Goal: Task Accomplishment & Management: Use online tool/utility

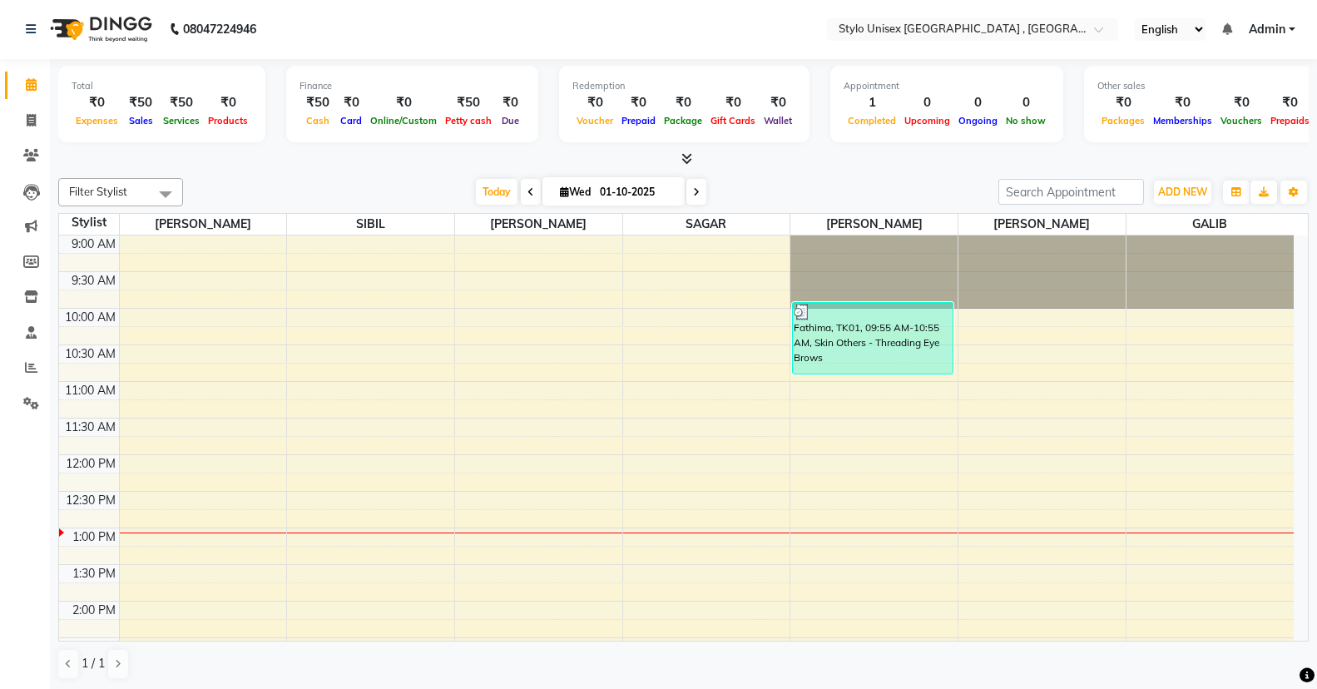
scroll to position [1, 0]
click at [32, 115] on icon at bounding box center [31, 120] width 9 height 12
select select "service"
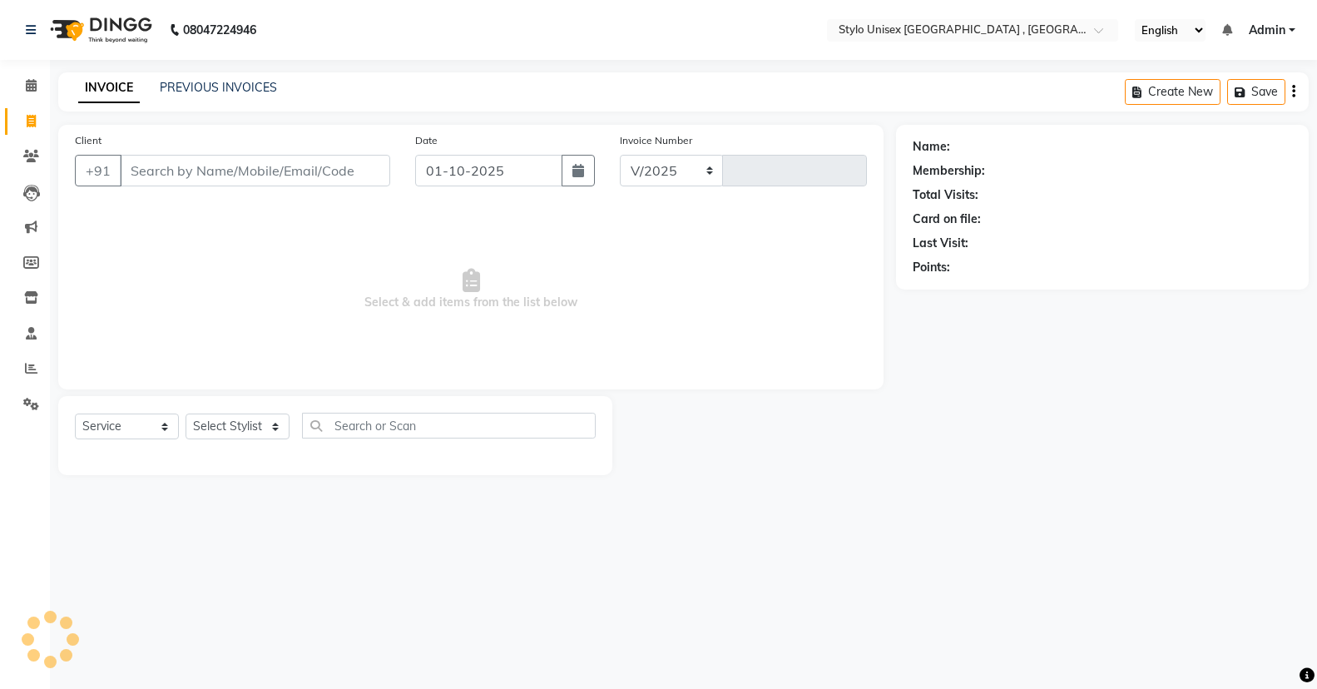
select select "6054"
type input "1615"
click at [225, 428] on select "Select Stylist" at bounding box center [238, 427] width 104 height 26
select select "91667"
click at [186, 414] on select "Select Stylist [PERSON_NAME] [PERSON_NAME] [PERSON_NAME] [PERSON_NAME]" at bounding box center [238, 427] width 104 height 26
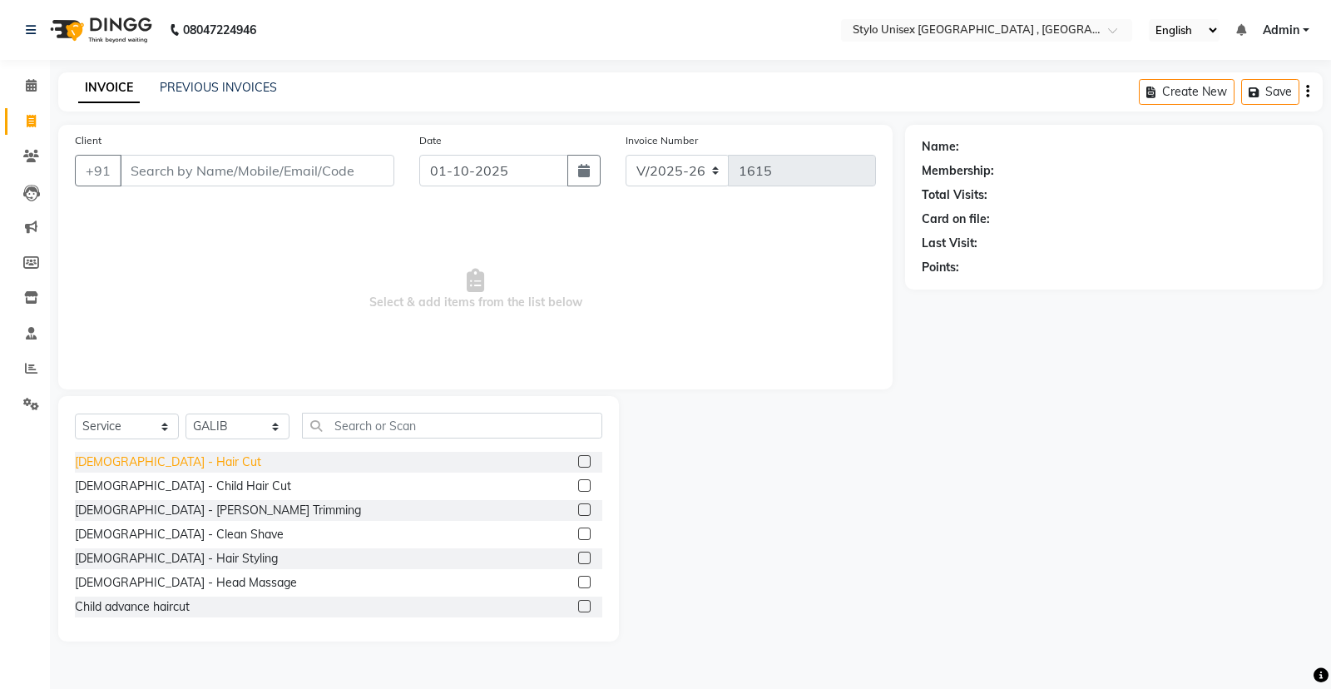
click at [152, 463] on div "[DEMOGRAPHIC_DATA] - Hair Cut" at bounding box center [168, 462] width 186 height 17
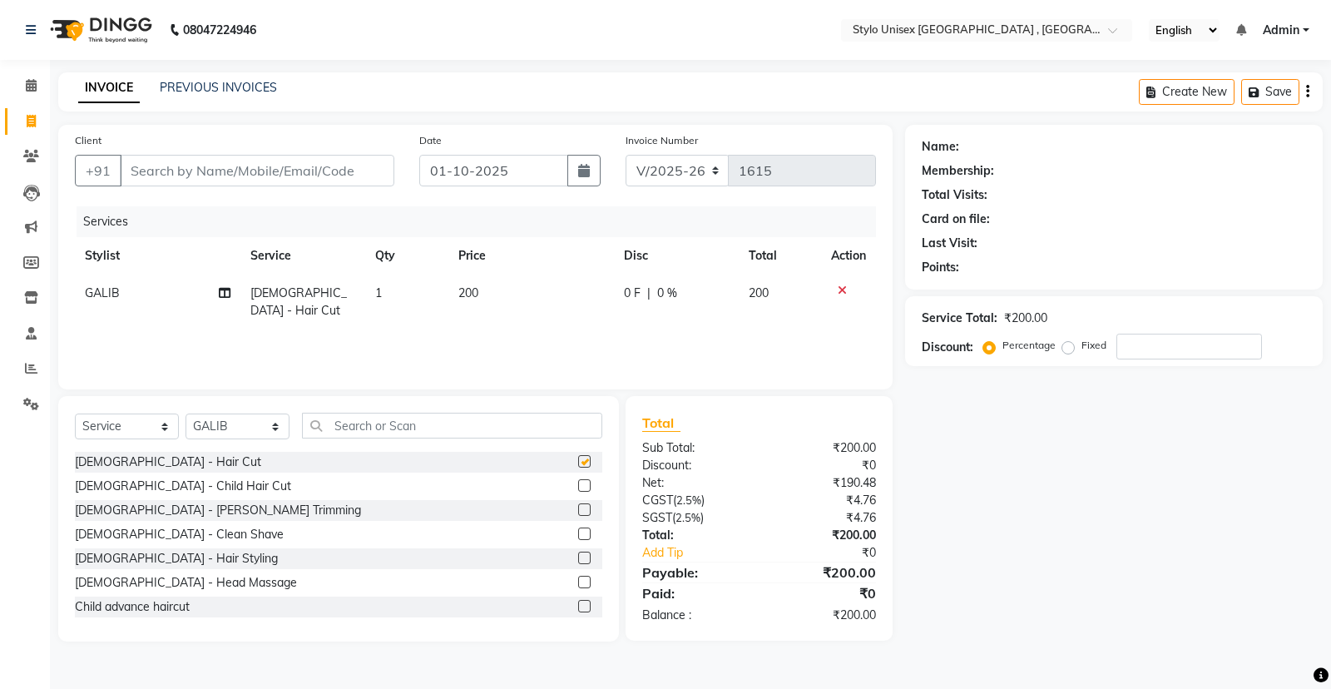
checkbox input "false"
click at [155, 506] on div "[DEMOGRAPHIC_DATA] - [PERSON_NAME] Trimming" at bounding box center [218, 510] width 286 height 17
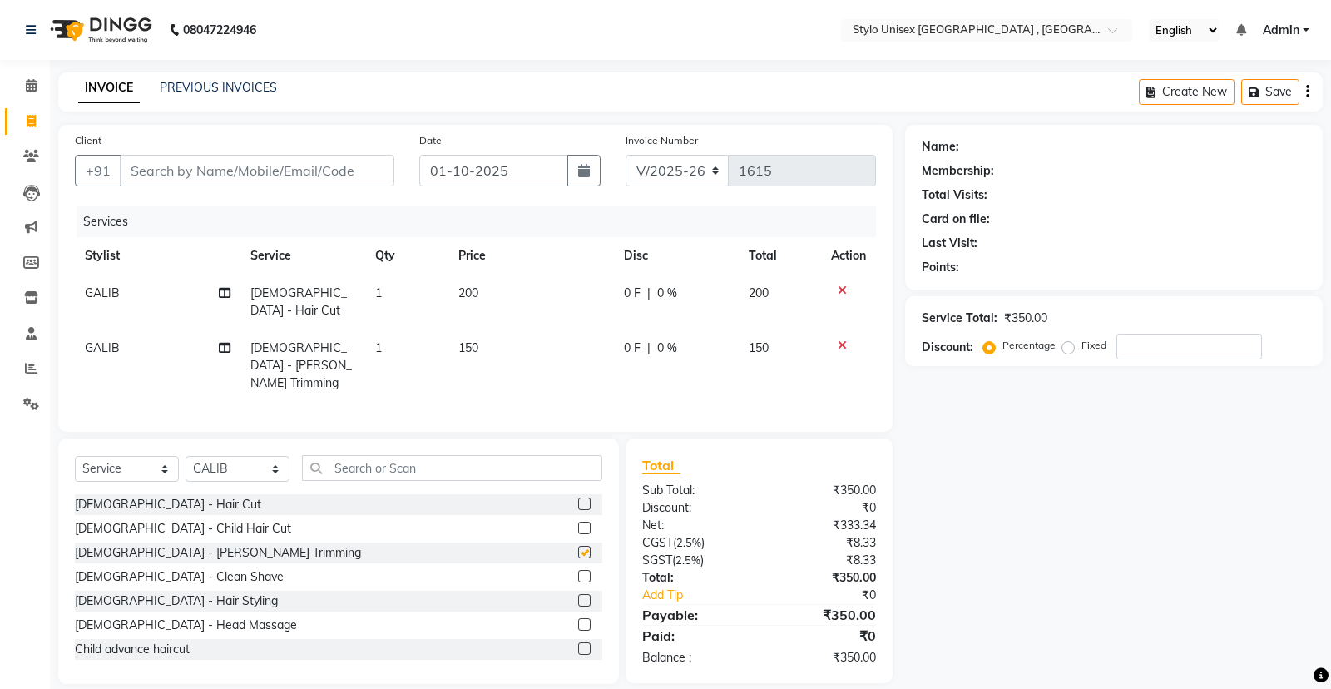
checkbox input "false"
click at [290, 178] on input "Client" at bounding box center [257, 171] width 275 height 32
type input "9"
type input "0"
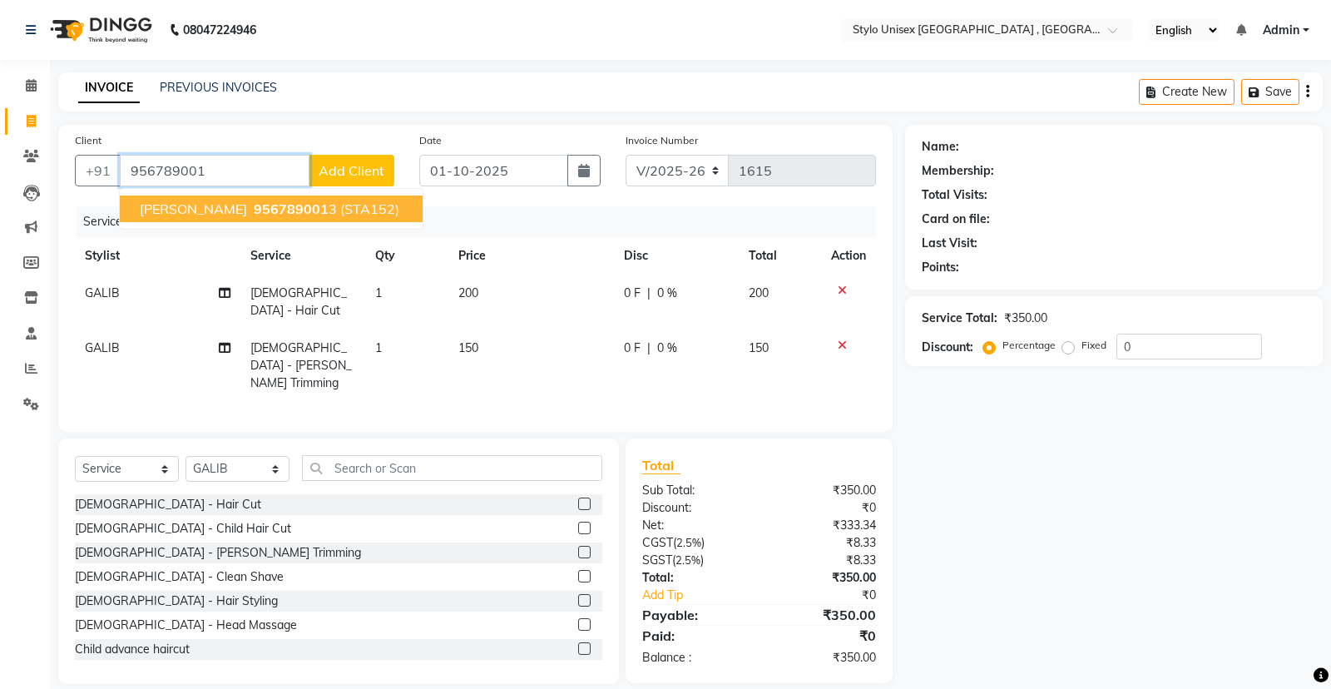
click at [243, 198] on button "[PERSON_NAME] 956789001 3 (STA152)" at bounding box center [271, 209] width 303 height 27
type input "9567890013"
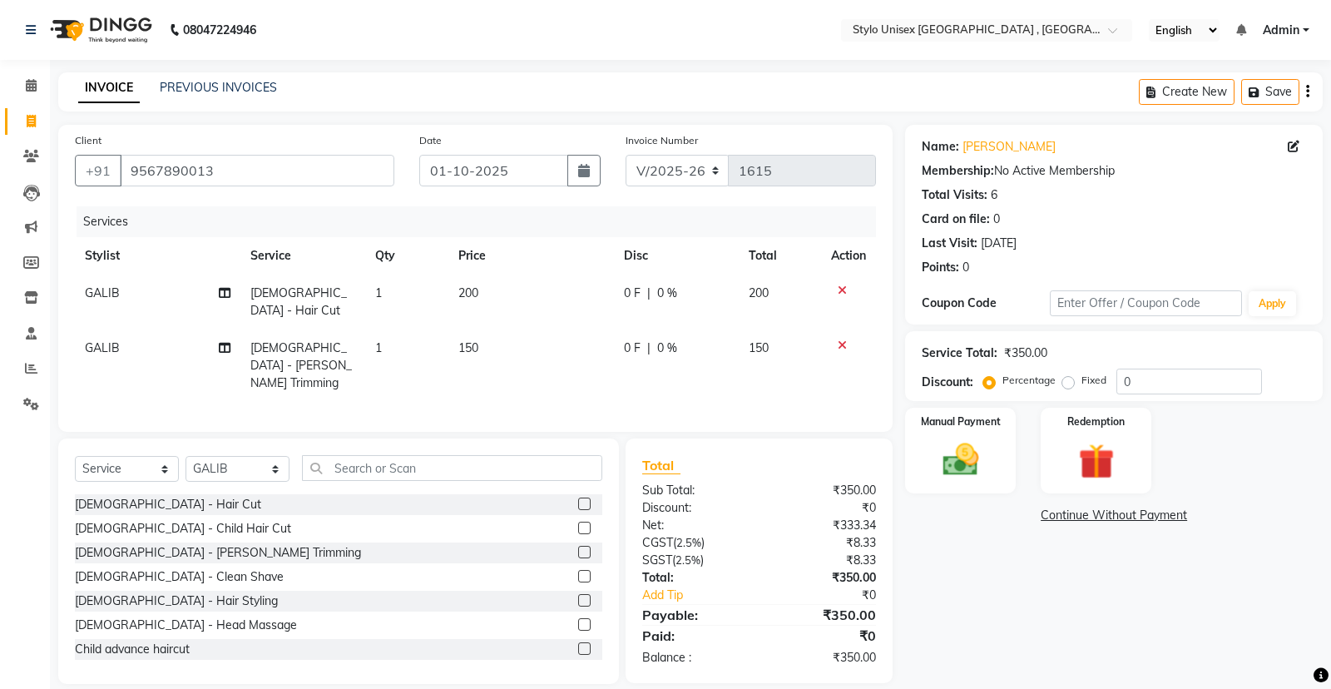
click at [652, 340] on div "0 F | 0 %" at bounding box center [676, 348] width 105 height 17
select select "91667"
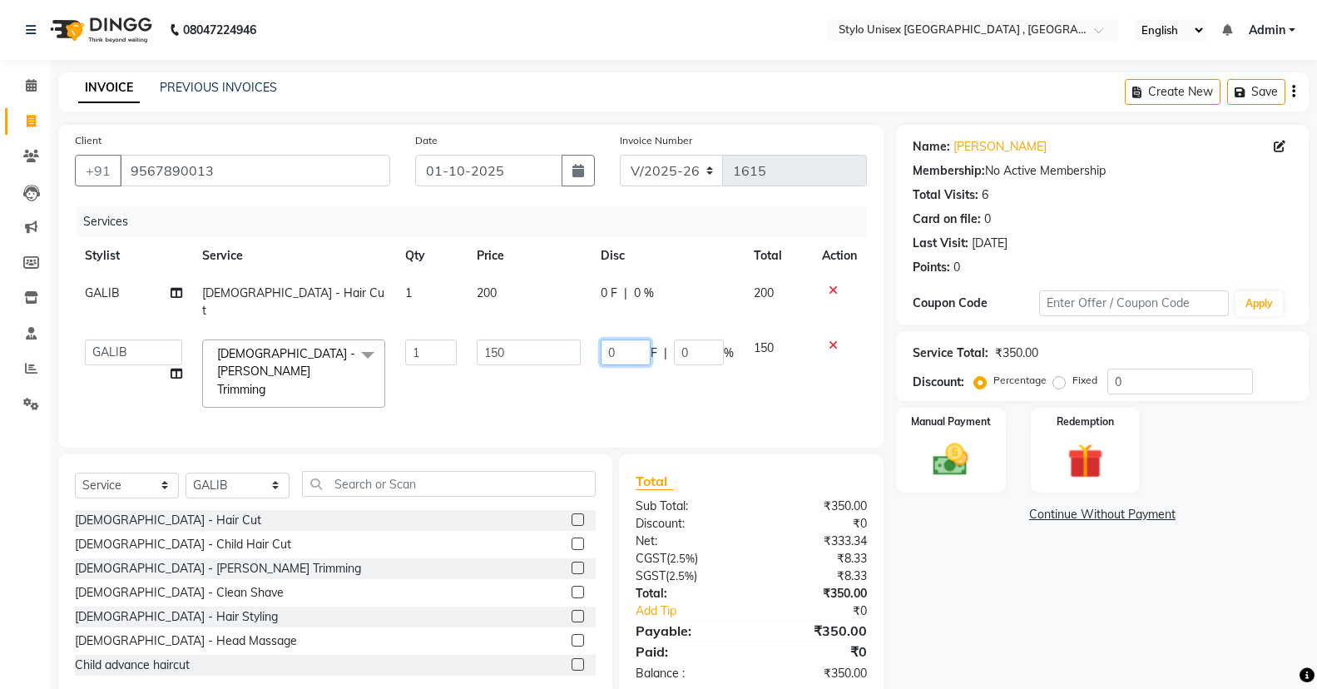
click at [642, 340] on input "0" at bounding box center [626, 353] width 50 height 26
type input "50"
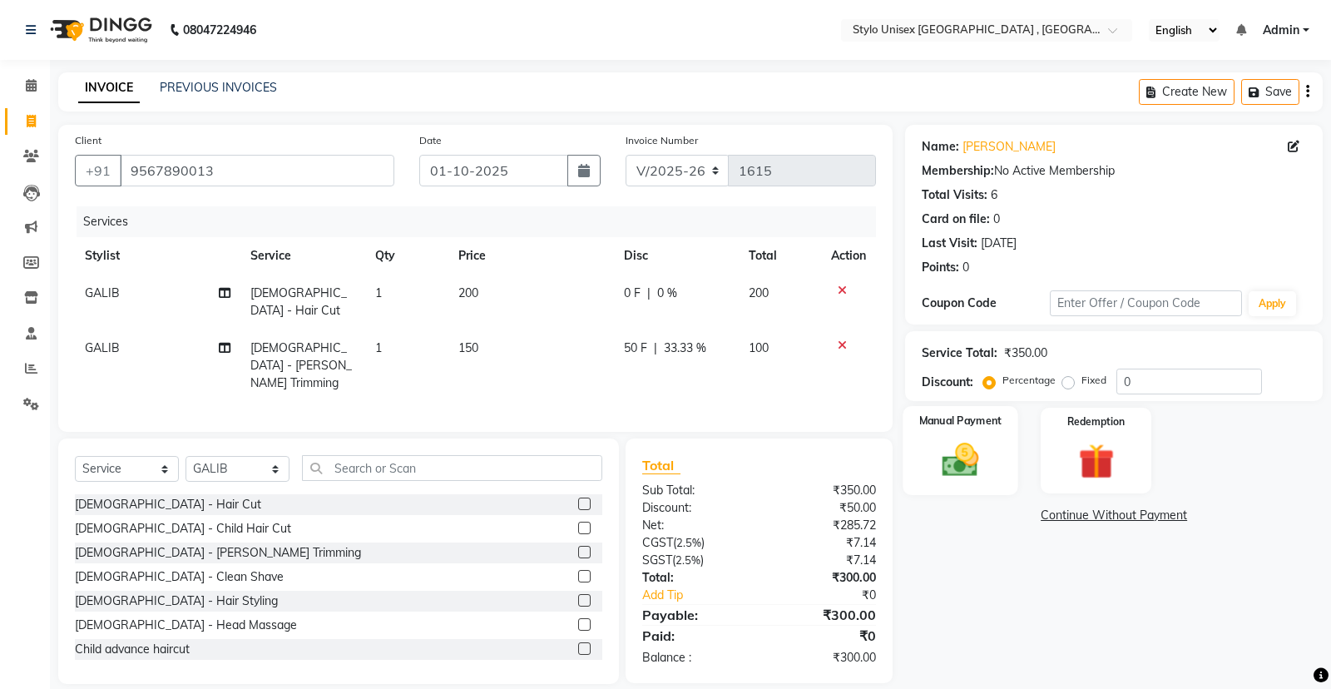
click at [962, 474] on img at bounding box center [961, 460] width 60 height 42
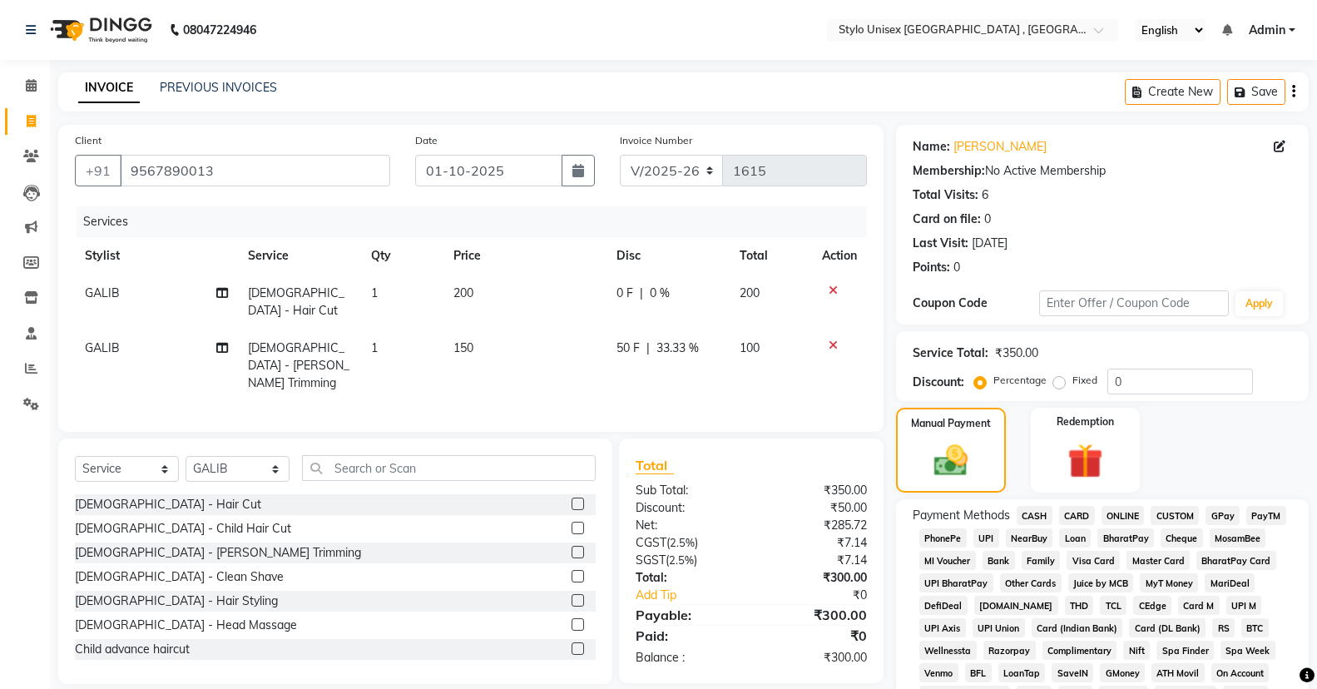
click at [1137, 515] on span "ONLINE" at bounding box center [1123, 515] width 43 height 19
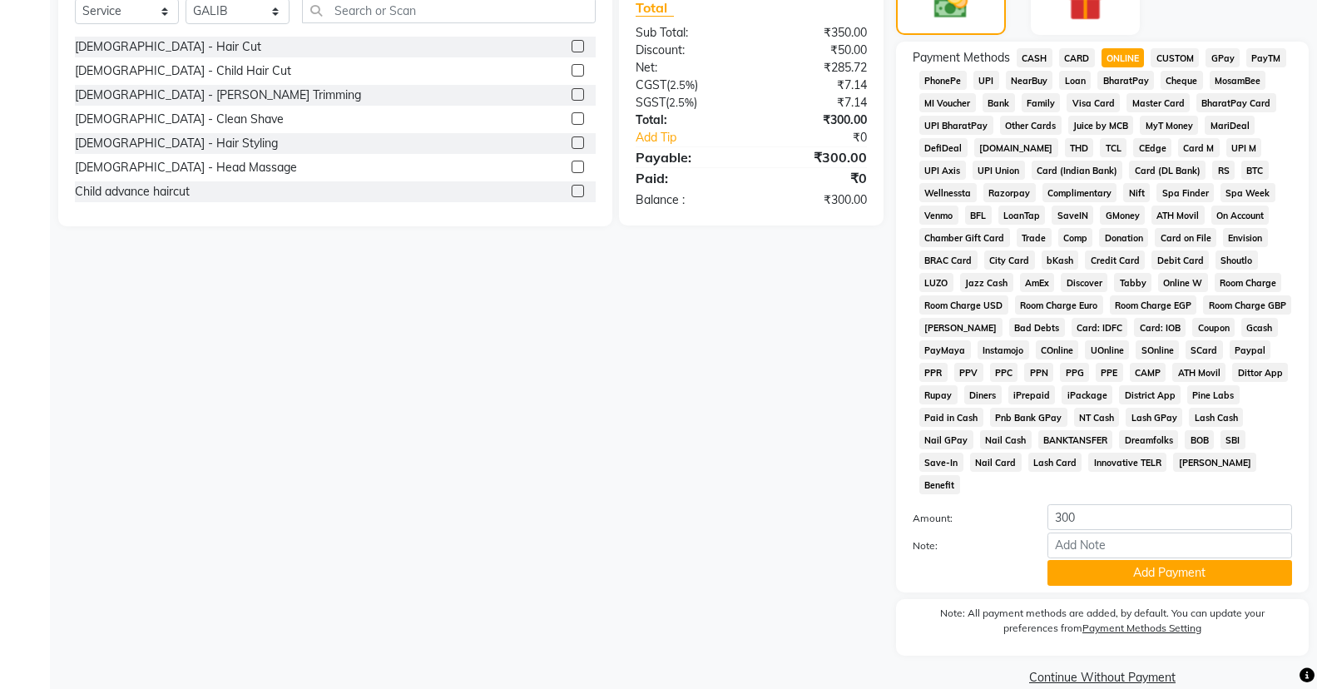
scroll to position [461, 0]
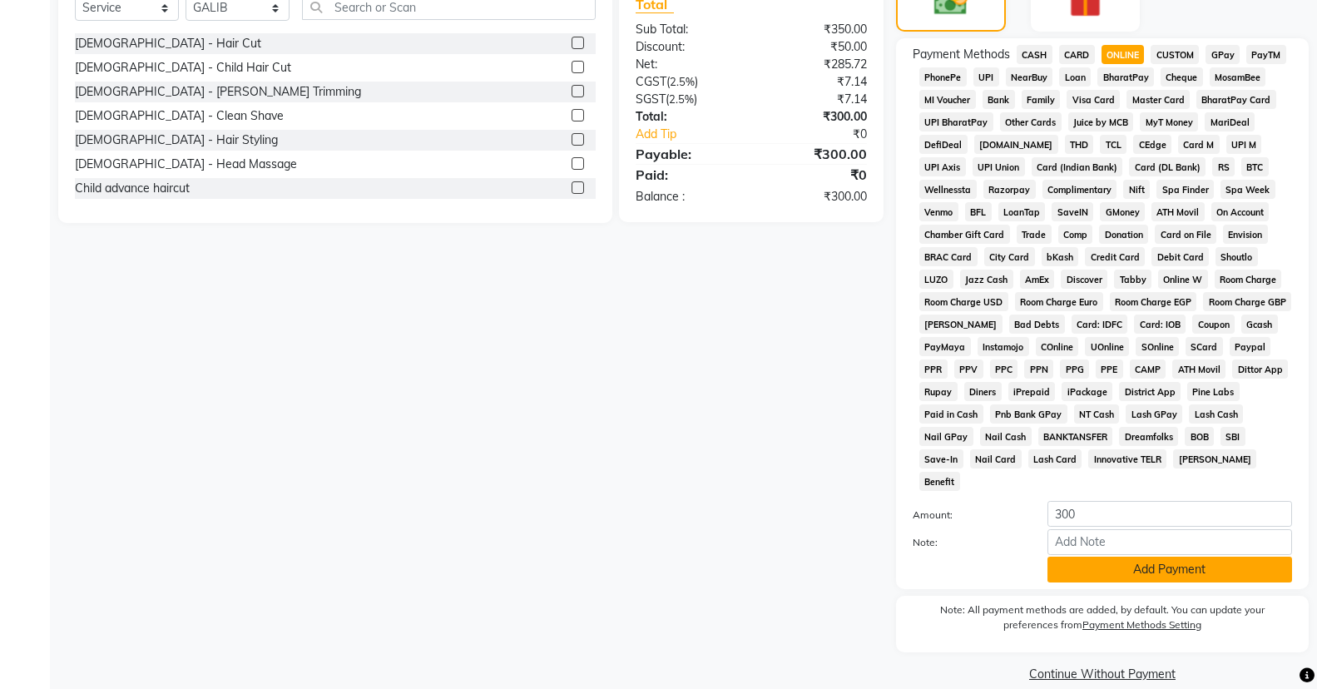
click at [1099, 557] on button "Add Payment" at bounding box center [1170, 570] width 245 height 26
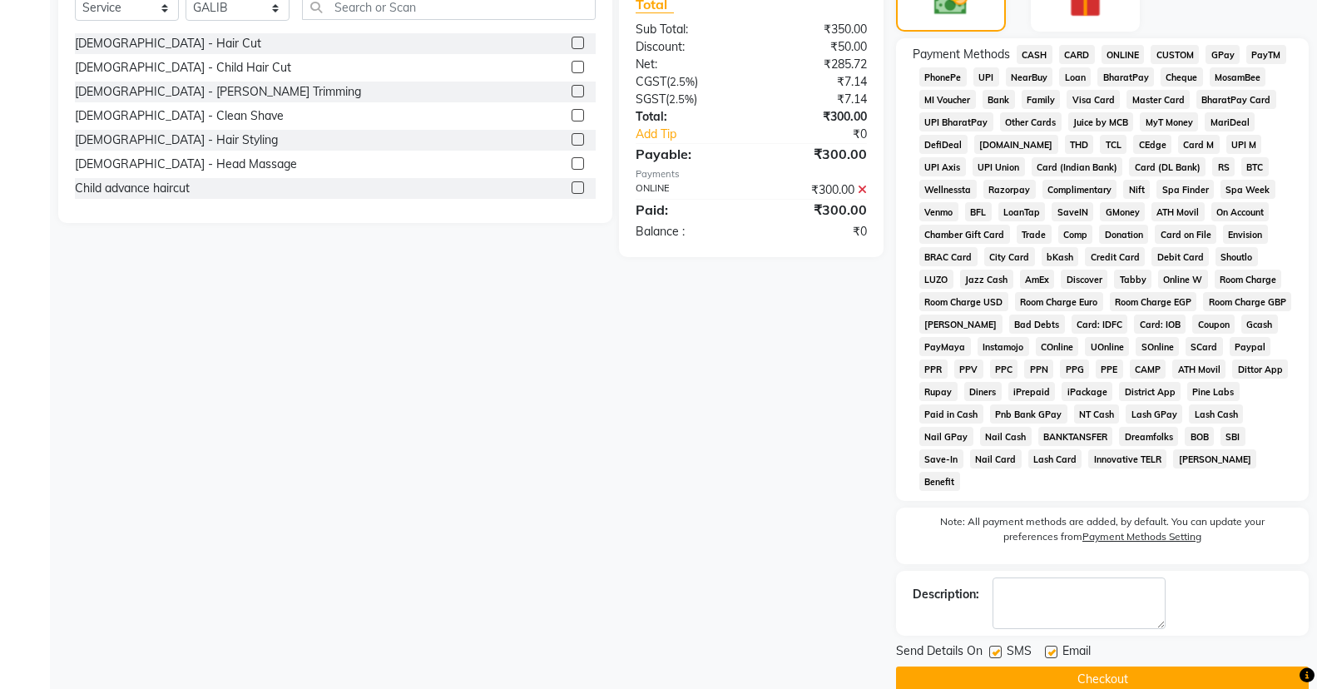
scroll to position [467, 0]
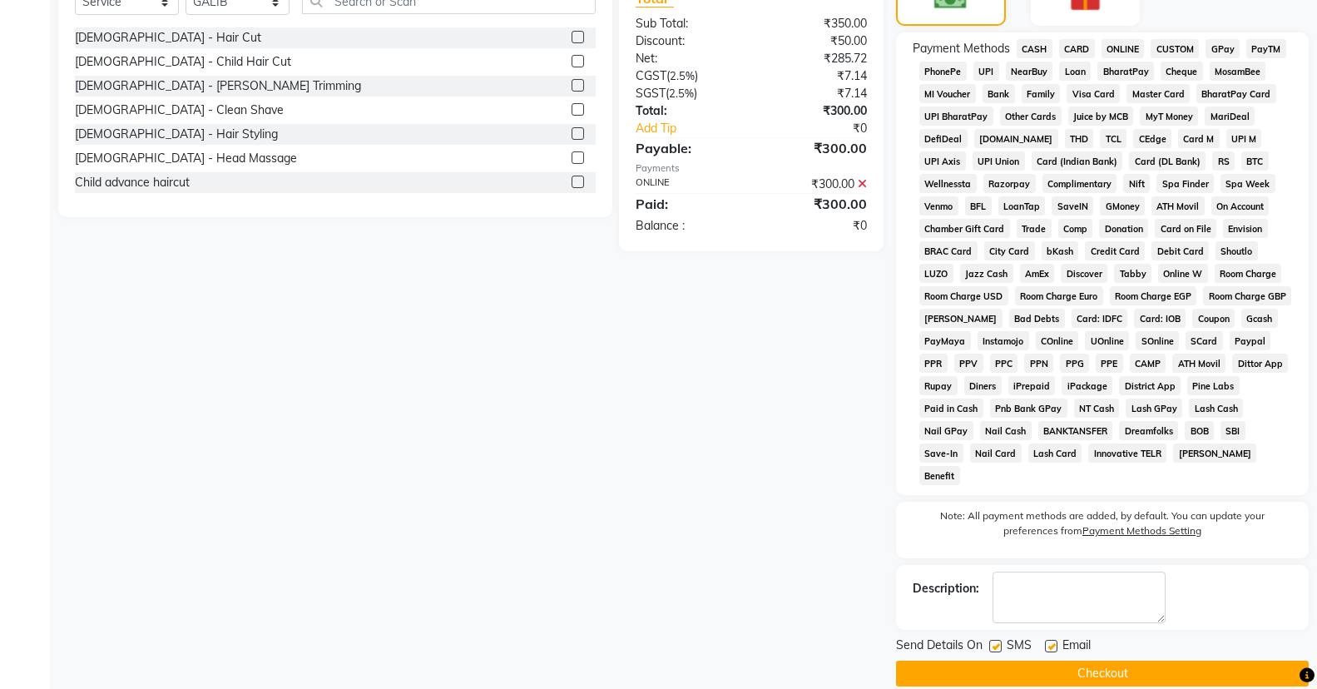
click at [1126, 661] on button "Checkout" at bounding box center [1102, 674] width 413 height 26
